Goal: Information Seeking & Learning: Find specific fact

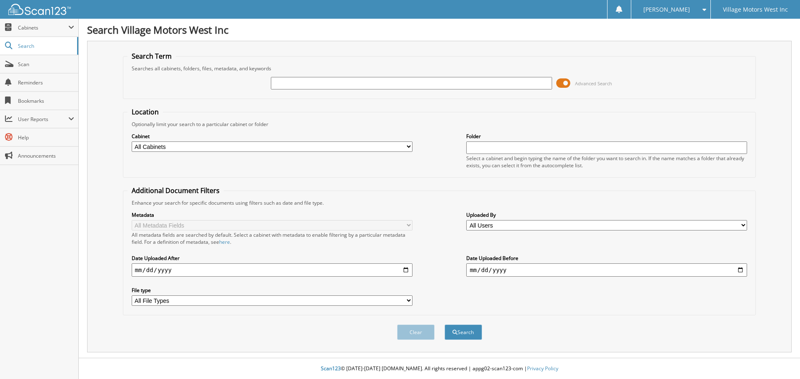
click at [325, 85] on input "text" at bounding box center [411, 83] width 281 height 12
type input "000556"
click at [444, 325] on button "Search" at bounding box center [462, 332] width 37 height 15
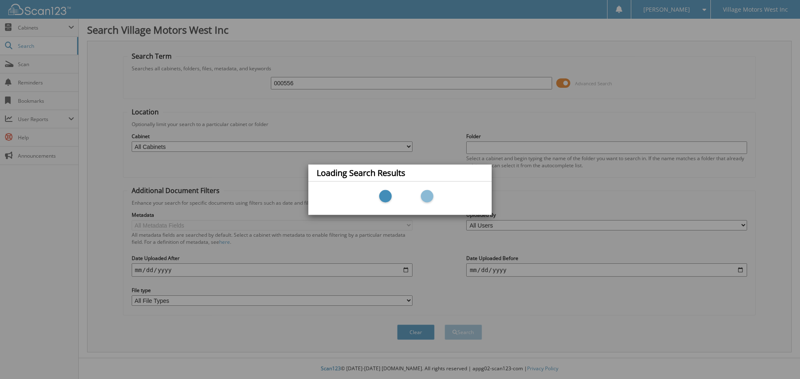
click at [317, 85] on div "Loading Search Results" at bounding box center [400, 189] width 800 height 379
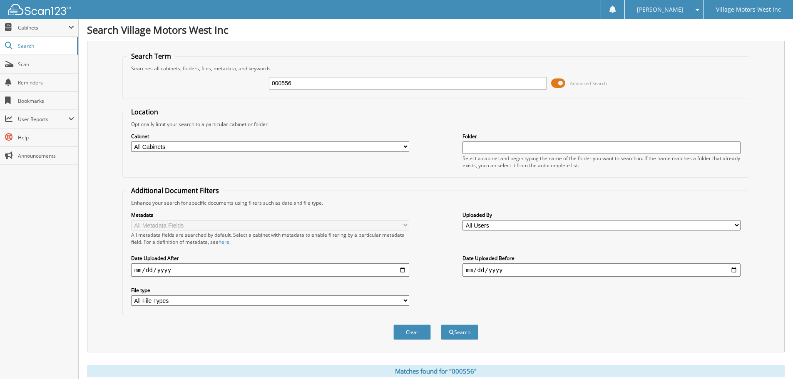
drag, startPoint x: 312, startPoint y: 83, endPoint x: 220, endPoint y: 88, distance: 91.8
click at [220, 88] on div "000556 Advanced Search" at bounding box center [436, 83] width 618 height 22
type input "112556"
click at [441, 325] on button "Search" at bounding box center [459, 332] width 37 height 15
drag, startPoint x: 0, startPoint y: 0, endPoint x: 259, endPoint y: 83, distance: 272.4
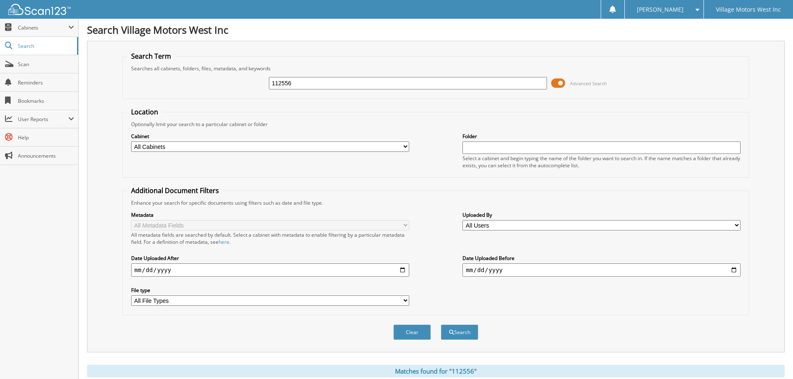
click at [259, 83] on div "112556 Advanced Search" at bounding box center [436, 83] width 618 height 22
type input "112889"
click at [441, 325] on button "Search" at bounding box center [459, 332] width 37 height 15
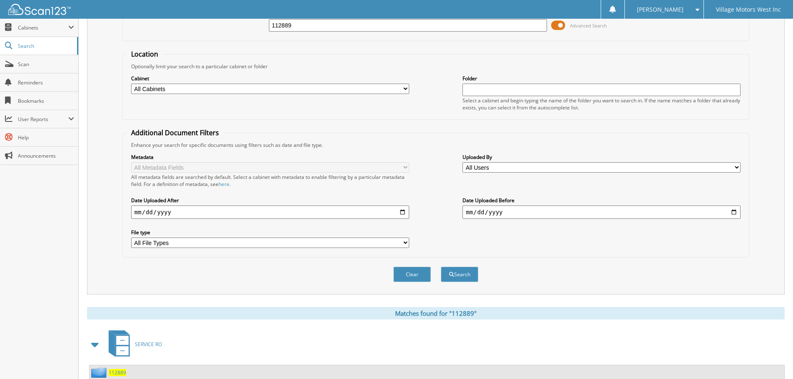
scroll to position [137, 0]
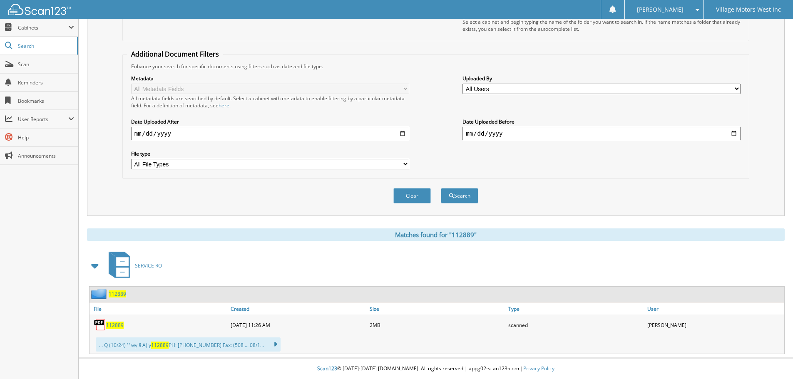
click at [116, 326] on span "112889" at bounding box center [114, 325] width 17 height 7
